Goal: Task Accomplishment & Management: Manage account settings

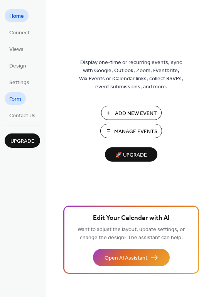
click at [18, 99] on span "Form" at bounding box center [15, 99] width 12 height 8
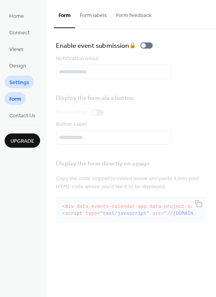
click at [20, 81] on span "Settings" at bounding box center [19, 83] width 20 height 8
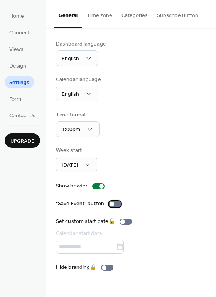
click at [110, 203] on div at bounding box center [111, 203] width 5 height 5
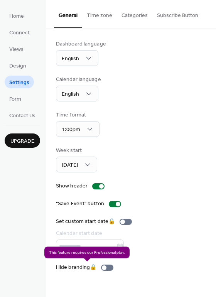
click at [104, 266] on div "Hide branding 🔒" at bounding box center [86, 267] width 60 height 8
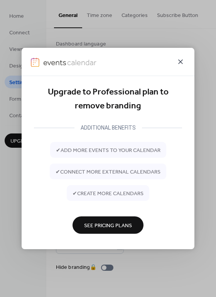
click at [181, 59] on icon at bounding box center [180, 61] width 9 height 9
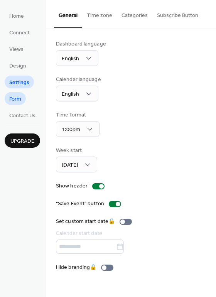
click at [18, 99] on span "Form" at bounding box center [15, 99] width 12 height 8
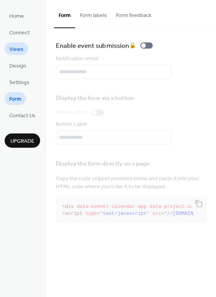
click at [16, 42] on link "Views" at bounding box center [16, 48] width 23 height 13
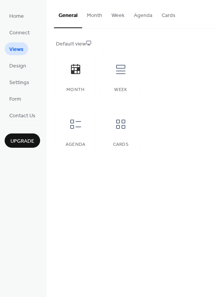
click at [94, 16] on button "Month" at bounding box center [94, 13] width 25 height 27
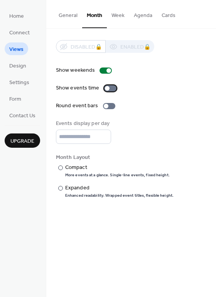
click at [106, 89] on div at bounding box center [107, 88] width 5 height 5
click at [104, 106] on div at bounding box center [106, 106] width 5 height 5
click at [121, 15] on button "Week" at bounding box center [118, 13] width 22 height 27
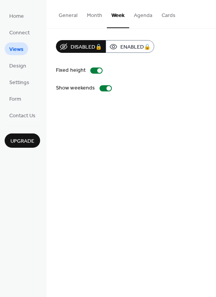
click at [139, 18] on button "Agenda" at bounding box center [143, 13] width 28 height 27
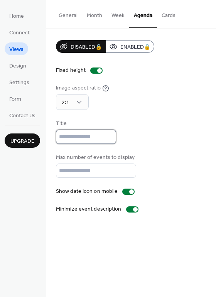
click at [67, 139] on input "text" at bounding box center [86, 136] width 60 height 14
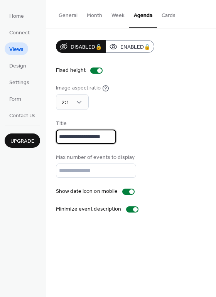
type input "**********"
